Goal: Navigation & Orientation: Find specific page/section

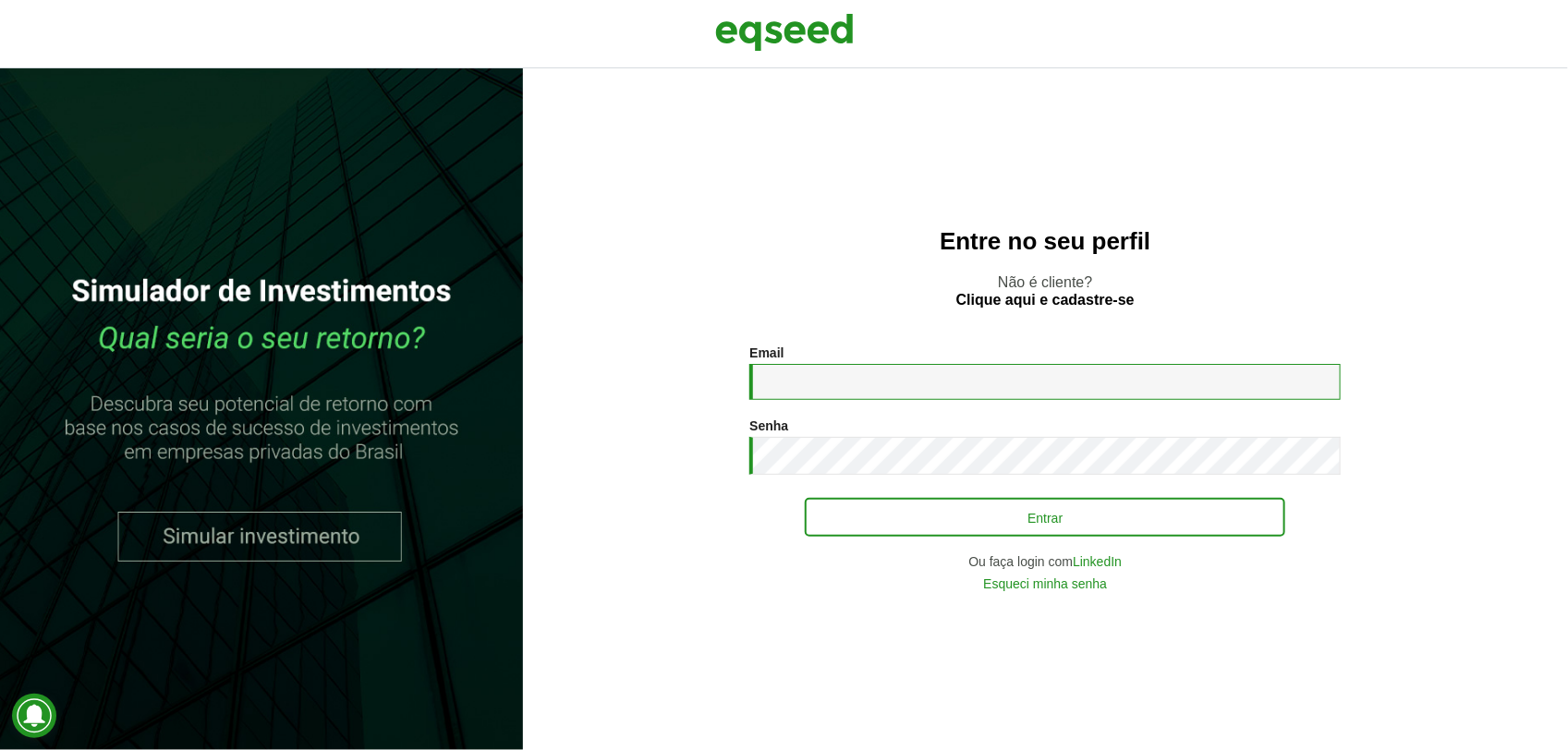
type input "**********"
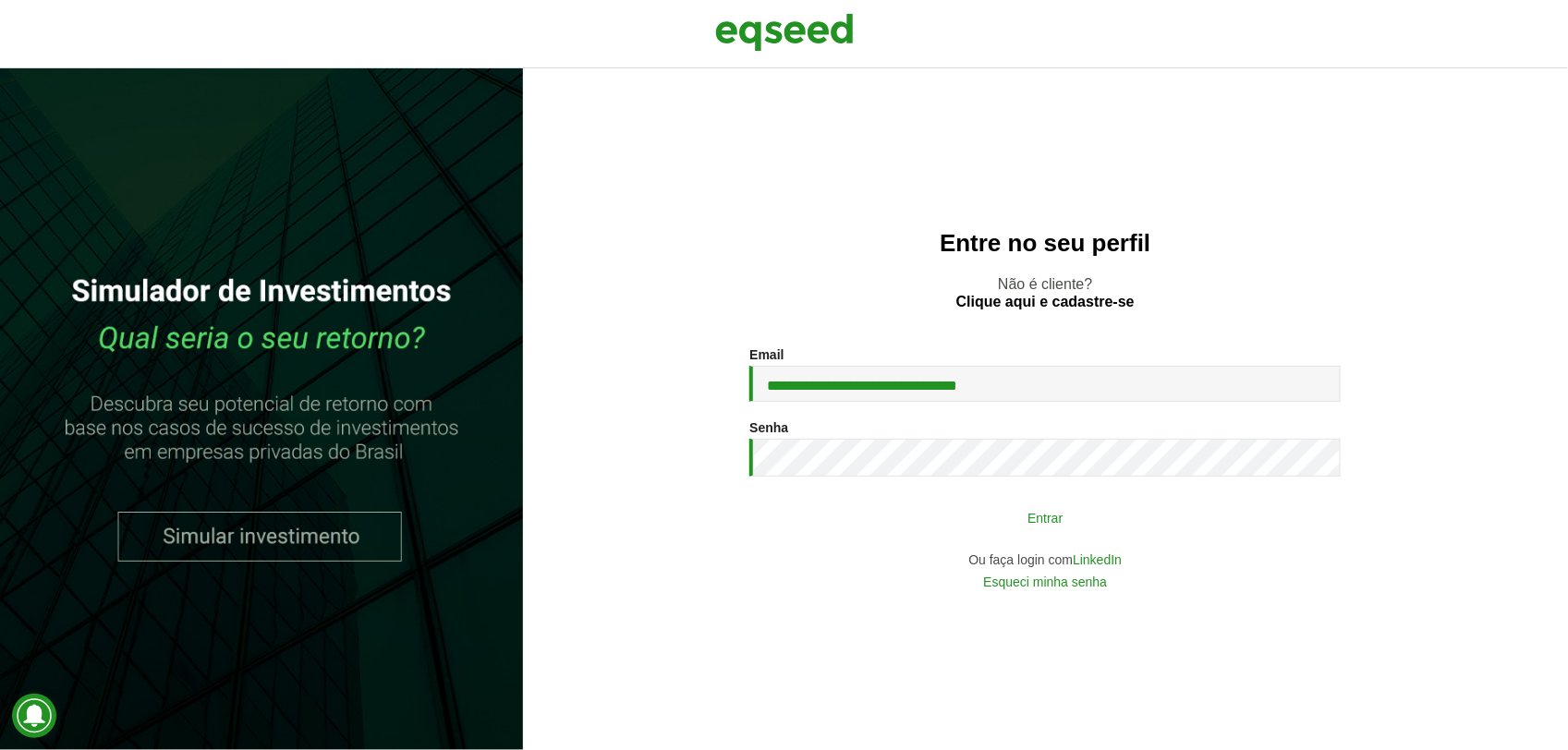
click at [1022, 532] on button "Entrar" at bounding box center [1045, 517] width 480 height 35
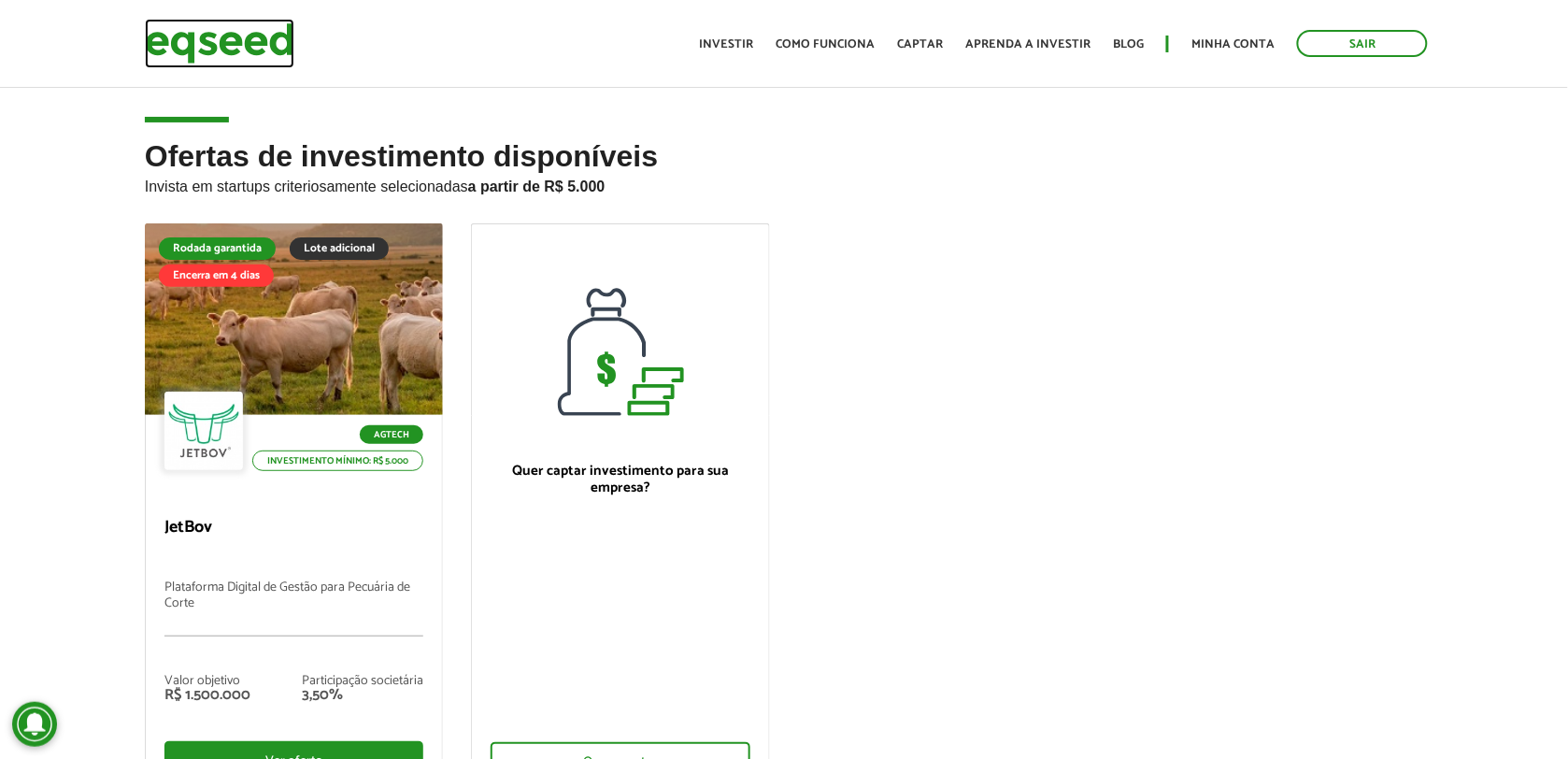
click at [211, 36] on img at bounding box center [219, 44] width 150 height 50
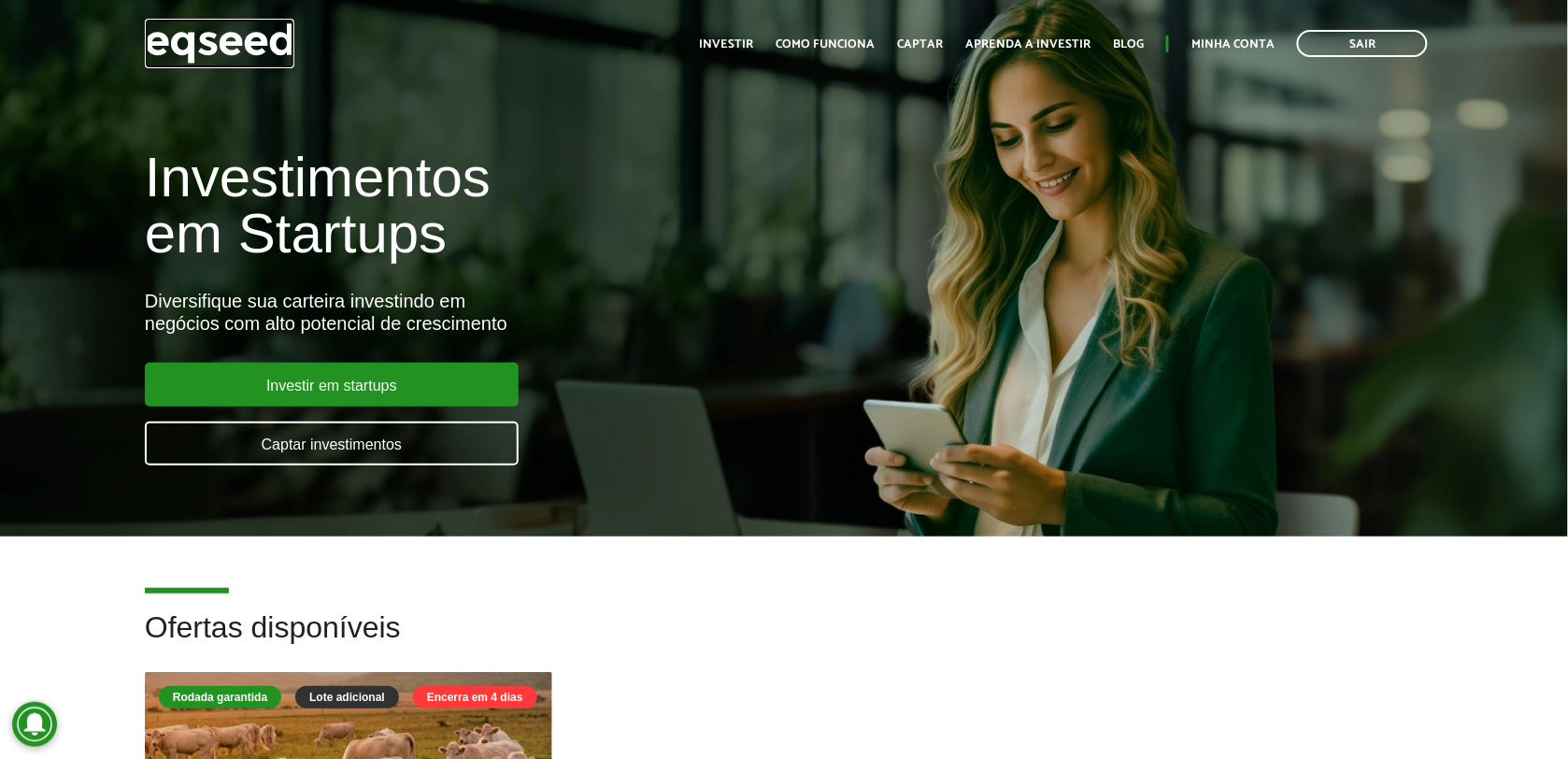
click at [283, 44] on img at bounding box center [219, 44] width 150 height 50
click at [250, 47] on img at bounding box center [219, 44] width 150 height 50
click at [1248, 43] on link "Minha conta" at bounding box center [1233, 45] width 83 height 12
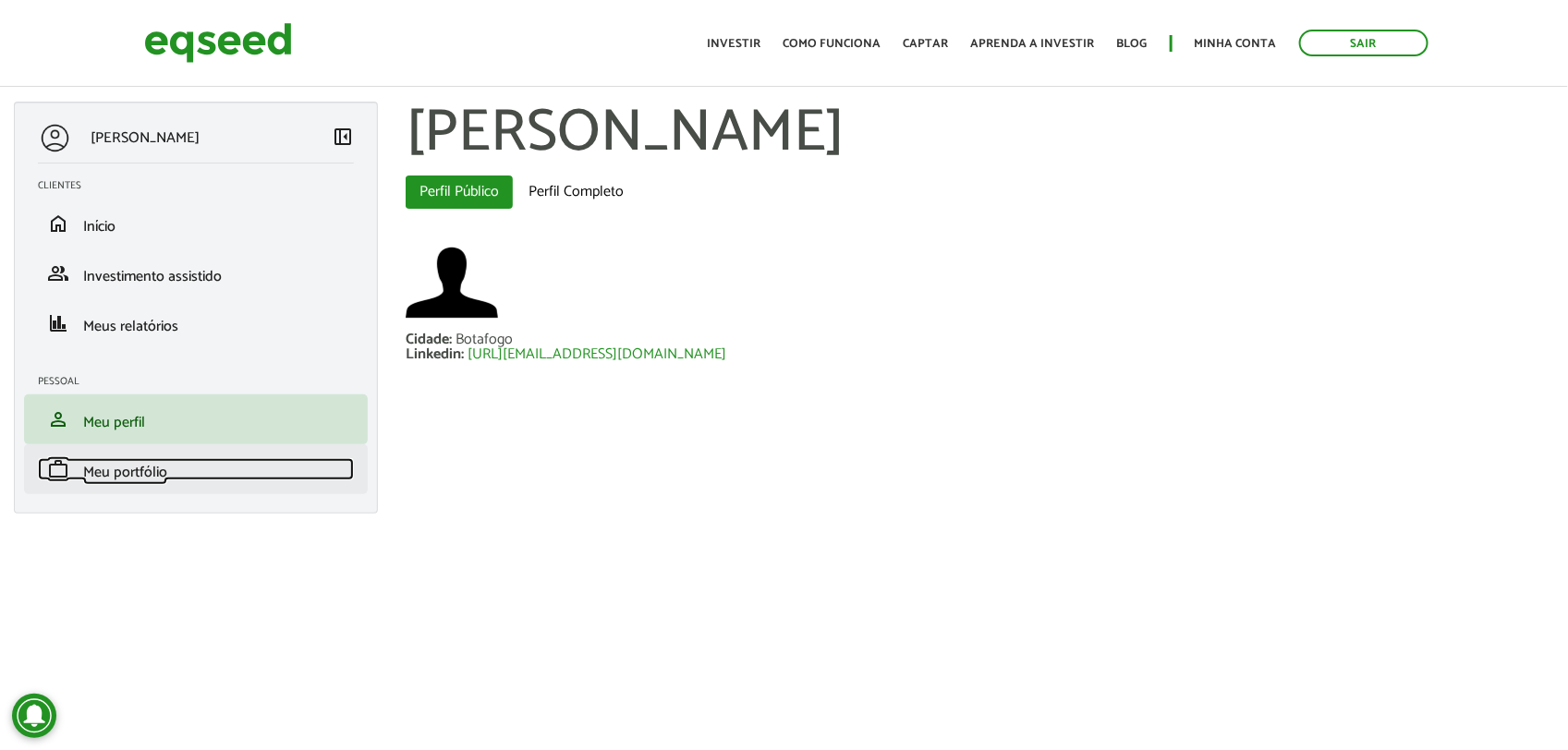
click at [120, 471] on span "Meu portfólio" at bounding box center [126, 472] width 84 height 25
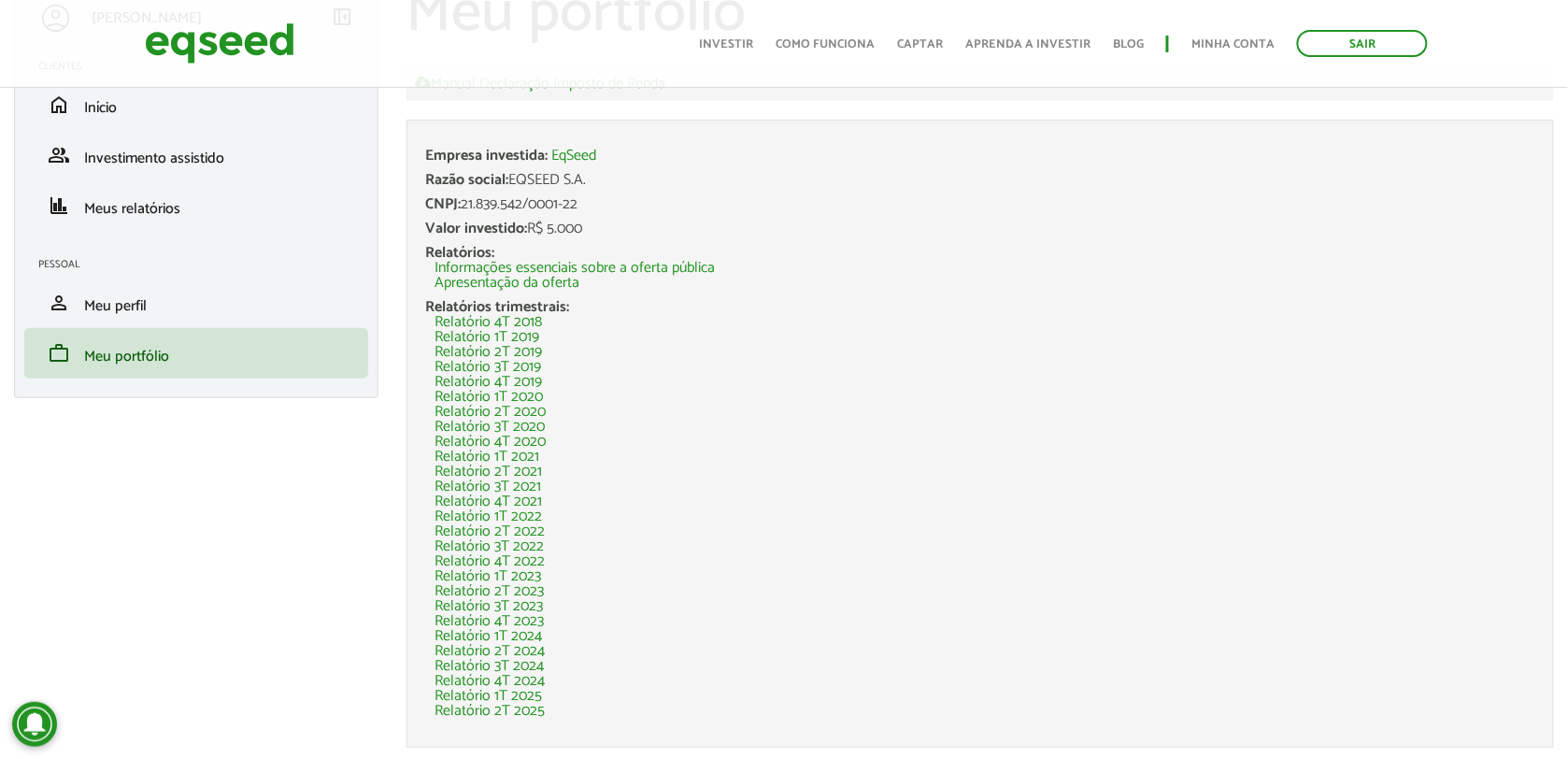
scroll to position [175, 0]
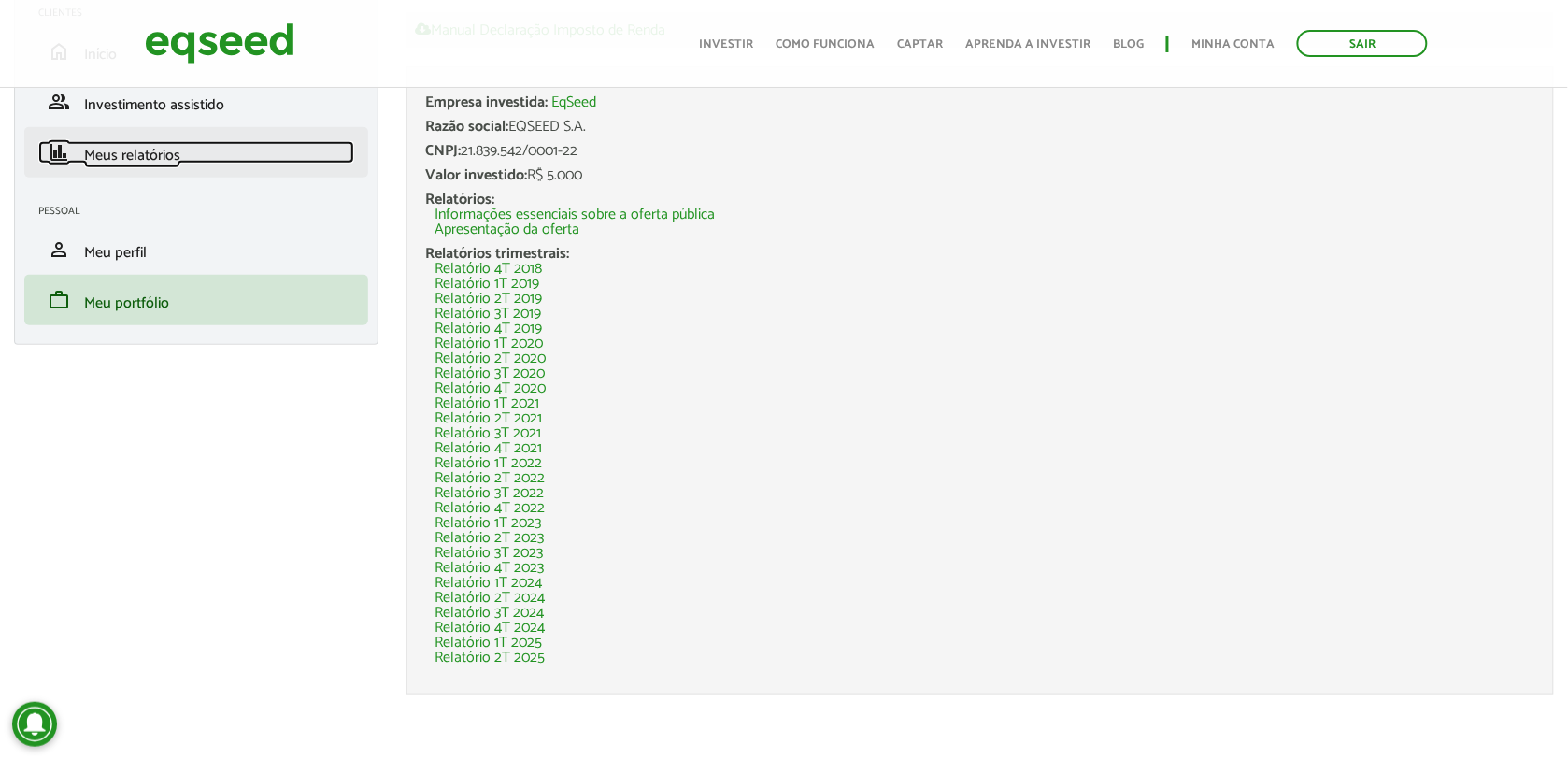
click at [137, 151] on span "Meus relatórios" at bounding box center [132, 155] width 96 height 25
